Goal: Information Seeking & Learning: Learn about a topic

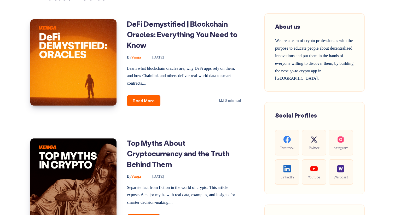
scroll to position [224, 0]
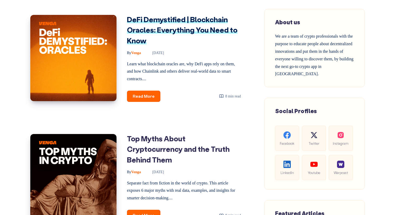
click at [171, 30] on link "DeFi Demystified | Blockchain Oracles: Everything You Need to Know" at bounding box center [182, 30] width 110 height 31
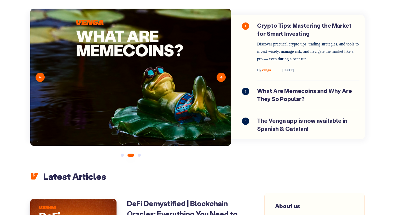
scroll to position [19, 0]
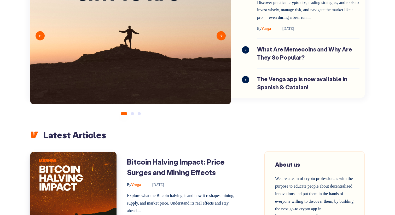
scroll to position [101, 0]
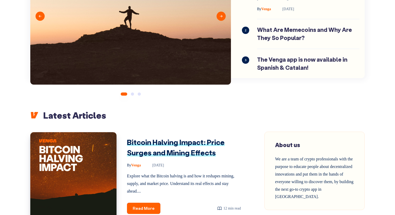
click at [167, 146] on link "Bitcoin Halving Impact: Price Surges and Mining Effects" at bounding box center [176, 147] width 98 height 20
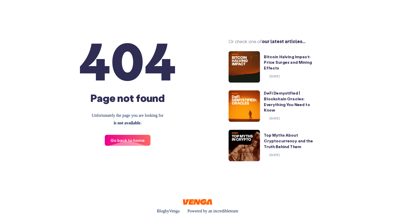
click at [126, 136] on link "Go back to home" at bounding box center [128, 140] width 46 height 11
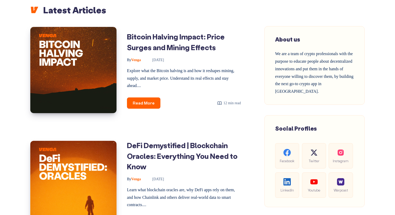
scroll to position [186, 0]
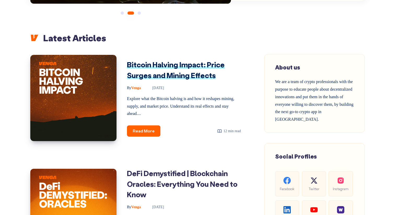
click at [170, 80] on link "Bitcoin Halving Impact: Price Surges and Mining Effects" at bounding box center [176, 70] width 98 height 20
